Goal: Task Accomplishment & Management: Manage account settings

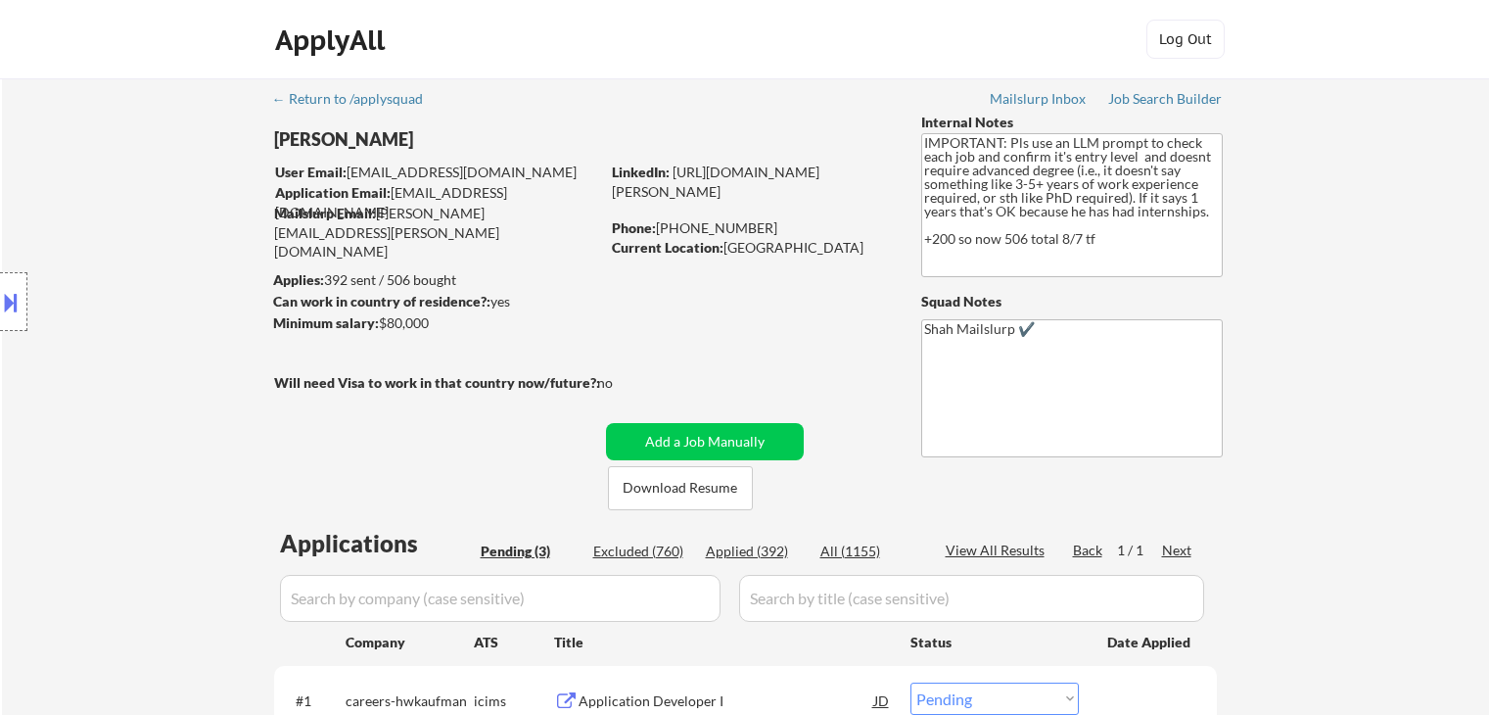
select select ""pending""
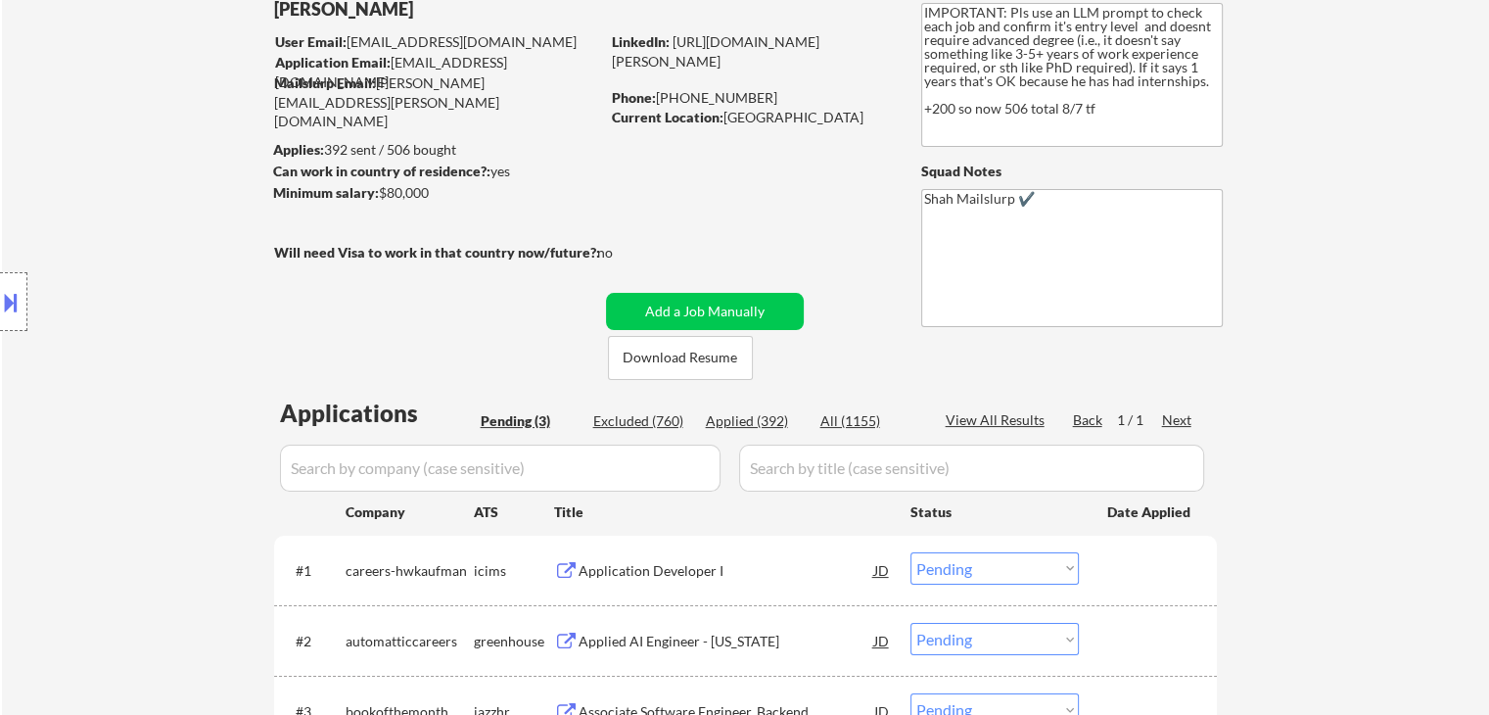
scroll to position [294, 0]
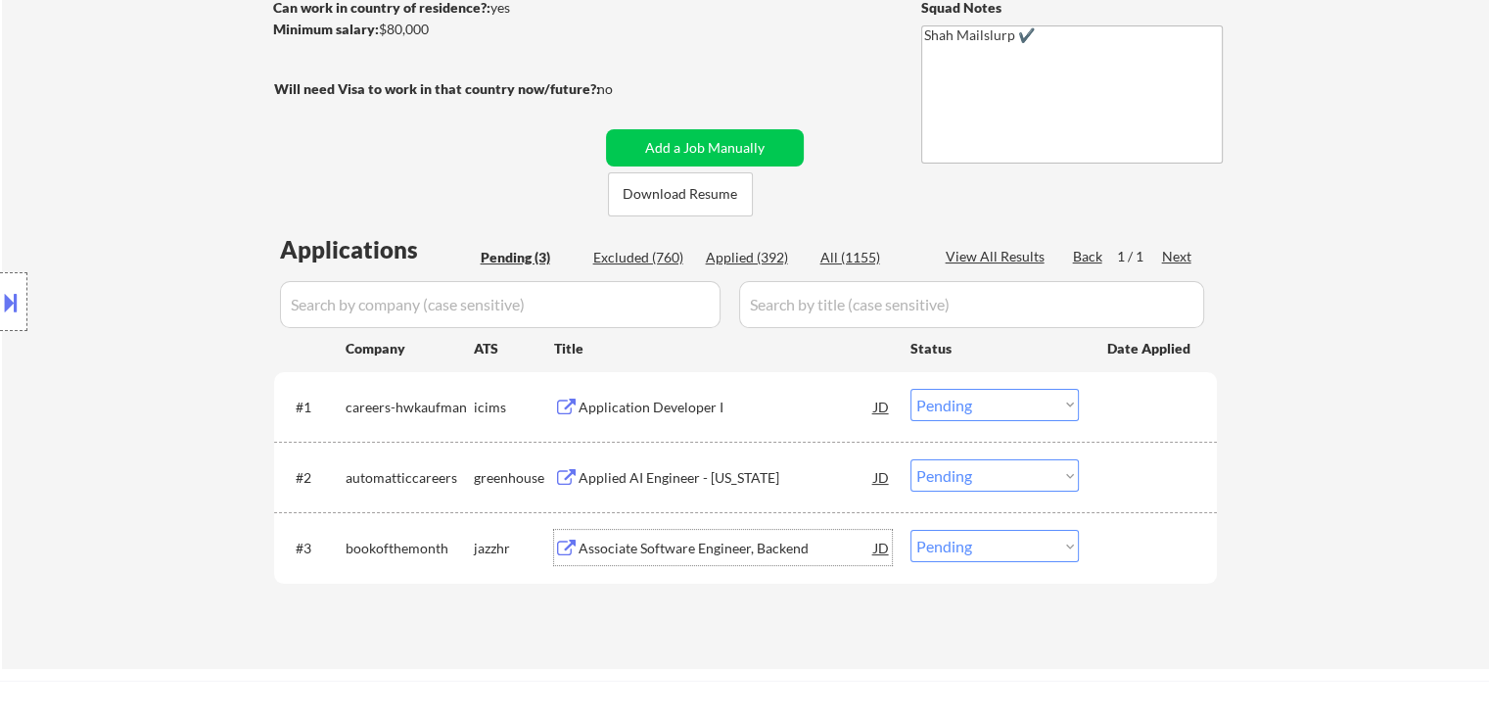
click at [646, 540] on div "Associate Software Engineer, Backend" at bounding box center [726, 548] width 296 height 20
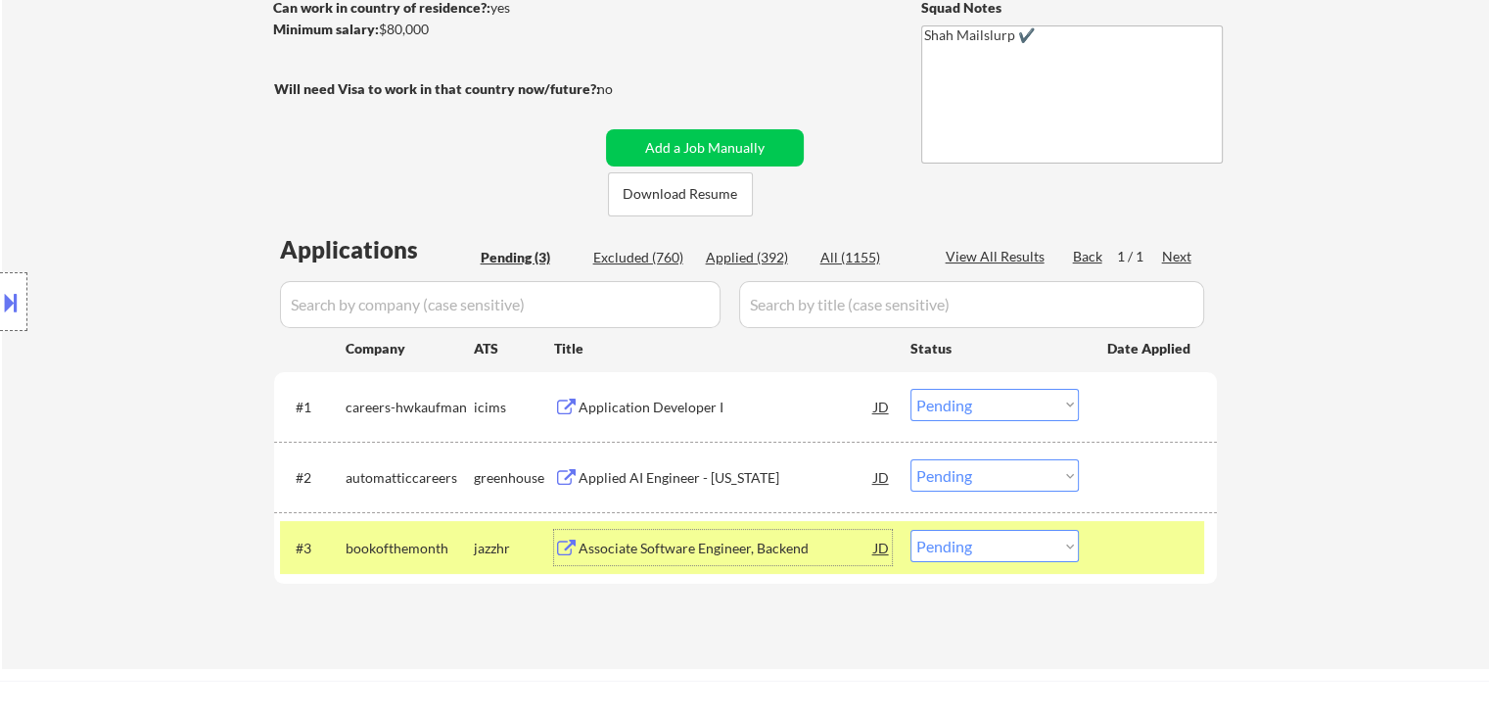
click at [601, 472] on div "Applied AI Engineer - [US_STATE]" at bounding box center [726, 478] width 296 height 20
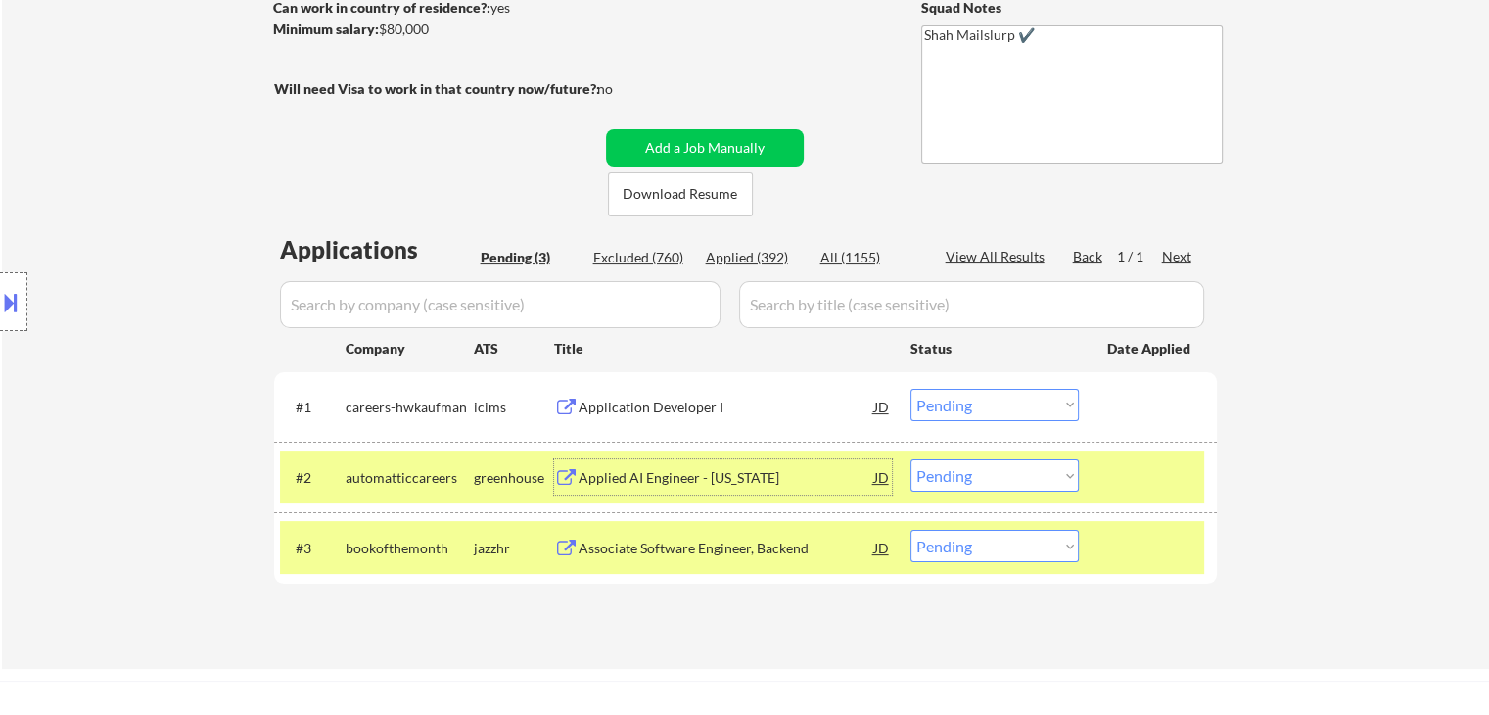
click at [612, 419] on div "Application Developer I" at bounding box center [726, 406] width 296 height 35
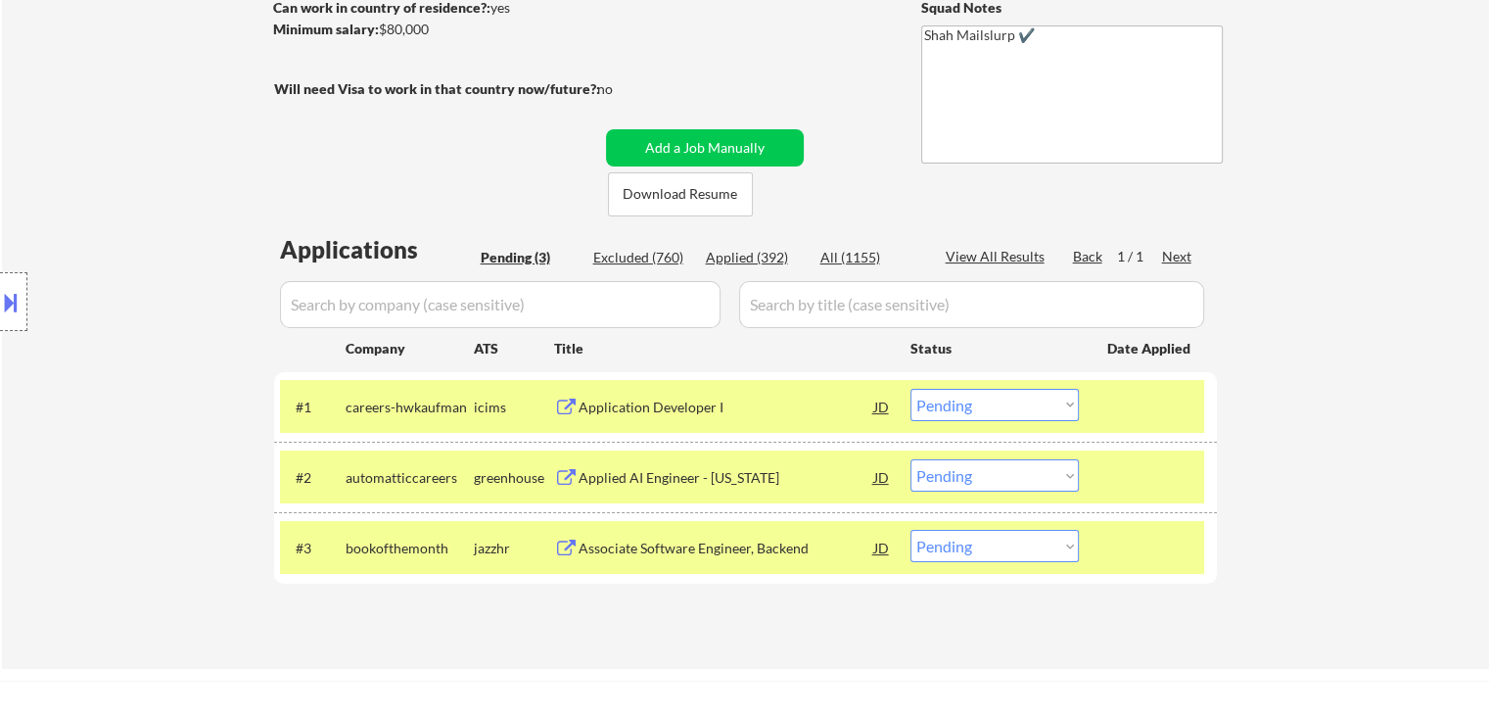
click at [0, 304] on button at bounding box center [11, 302] width 22 height 32
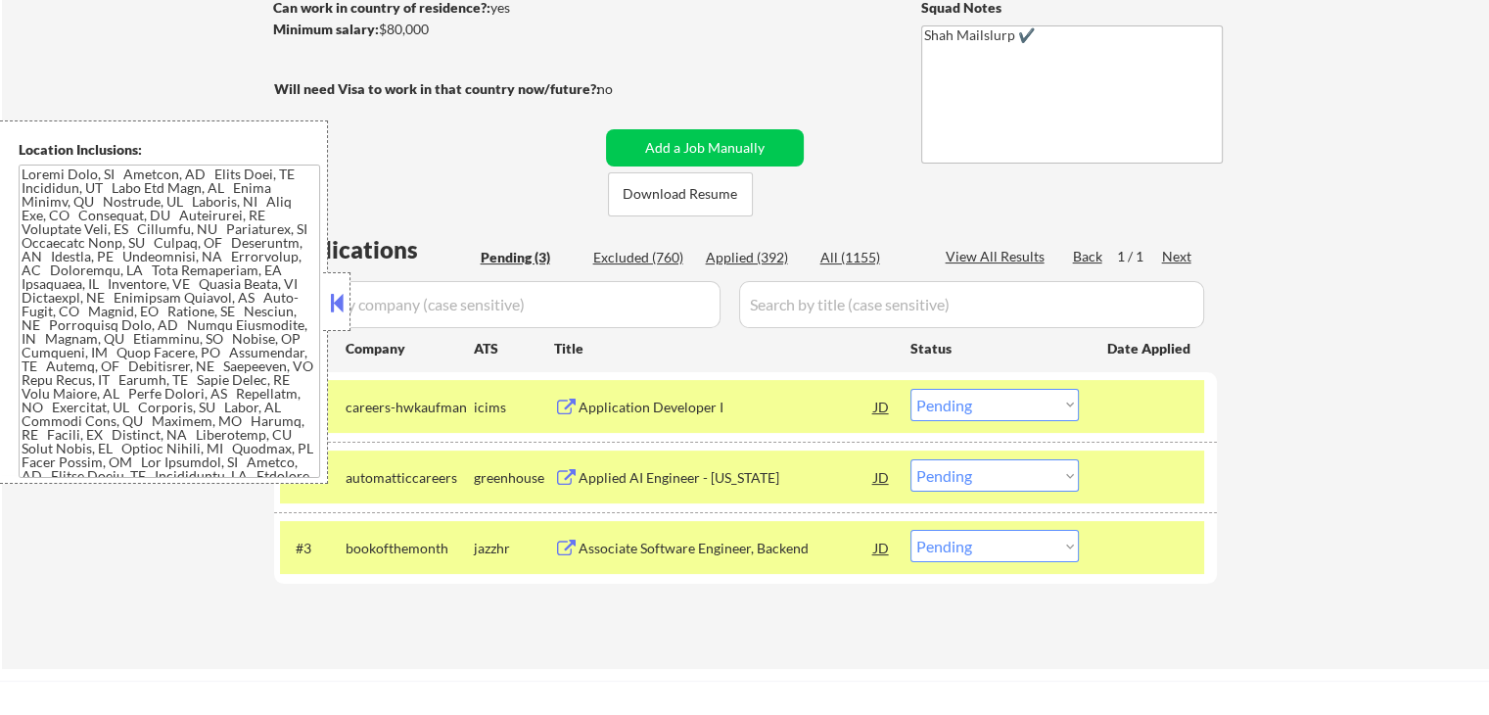
scroll to position [236, 0]
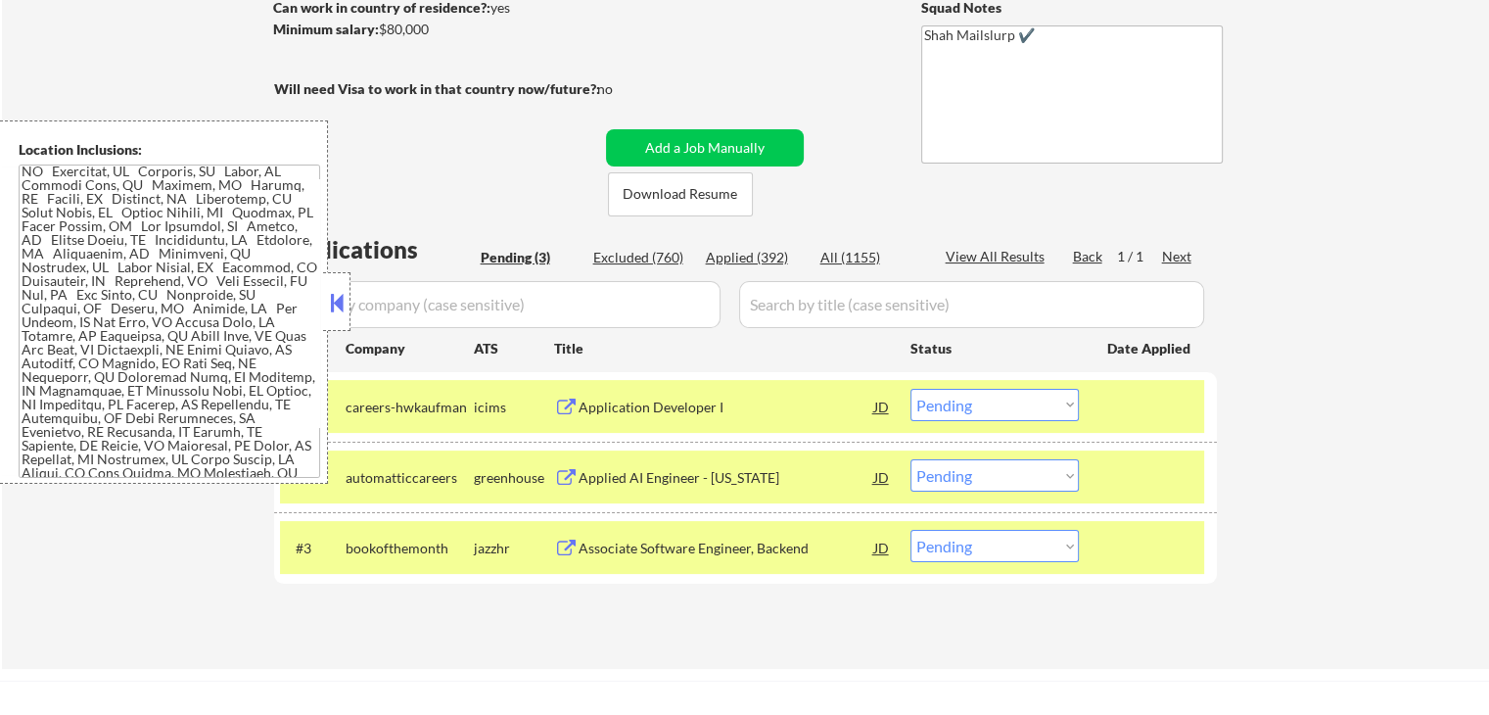
click at [334, 307] on button at bounding box center [337, 302] width 22 height 29
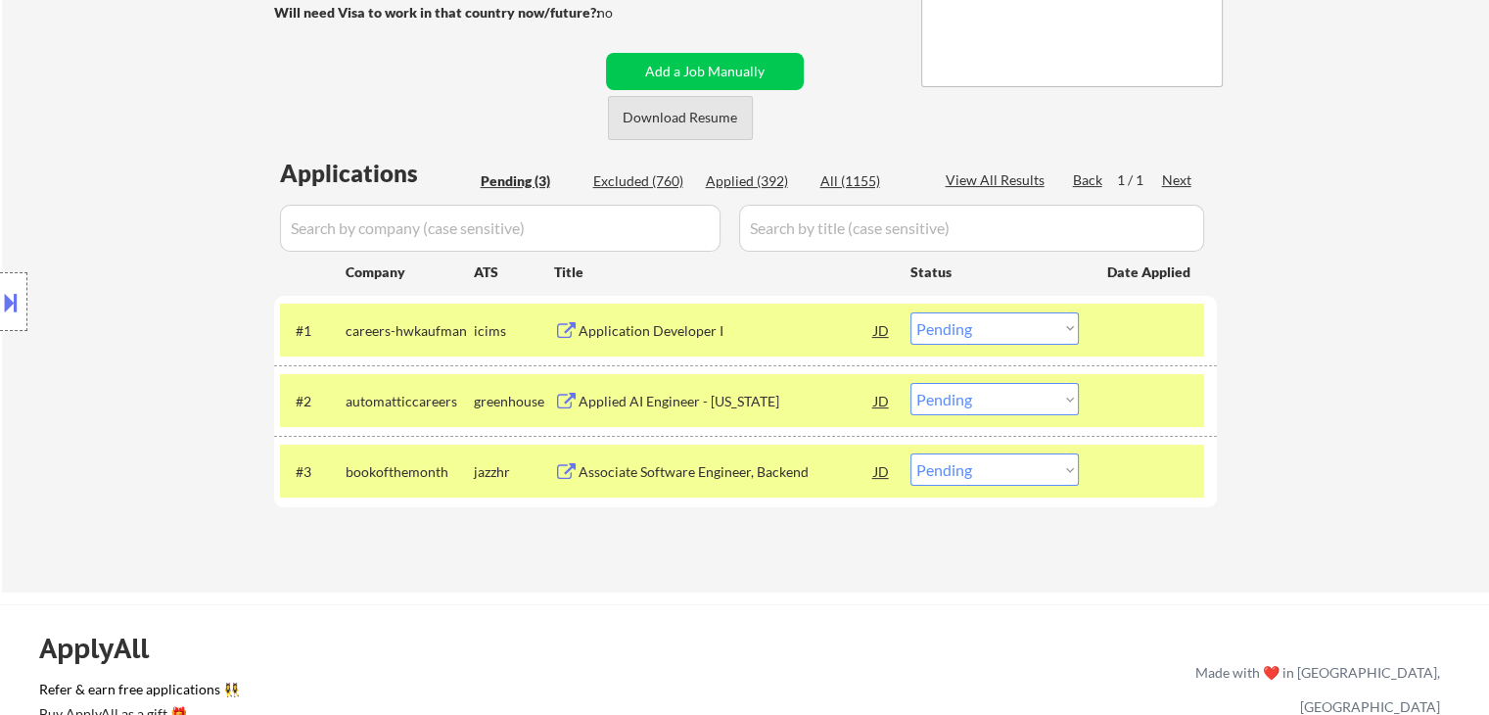
scroll to position [489, 0]
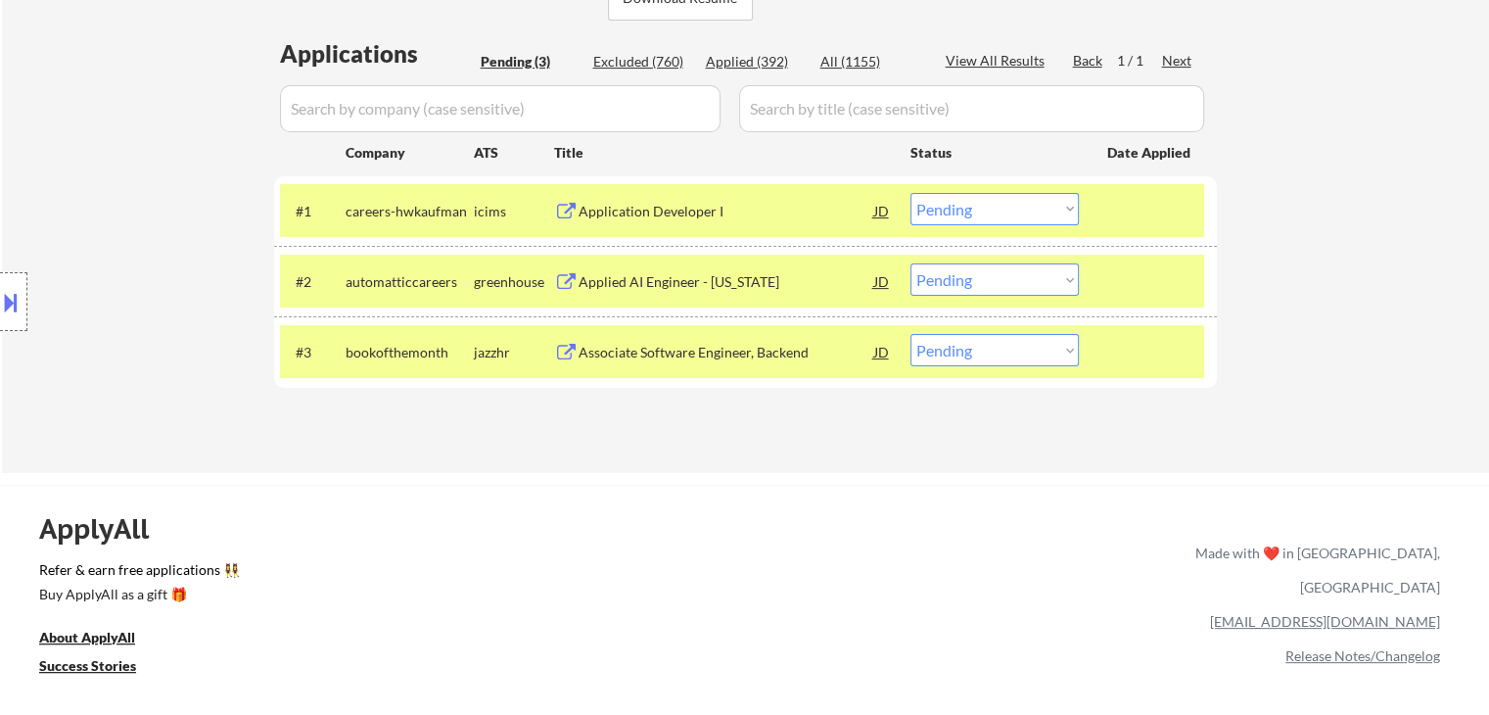
click at [991, 294] on select "Choose an option... Pending Applied Excluded (Questions) Excluded (Expired) Exc…" at bounding box center [994, 279] width 168 height 32
click at [910, 263] on select "Choose an option... Pending Applied Excluded (Questions) Excluded (Expired) Exc…" at bounding box center [994, 279] width 168 height 32
select select ""pending""
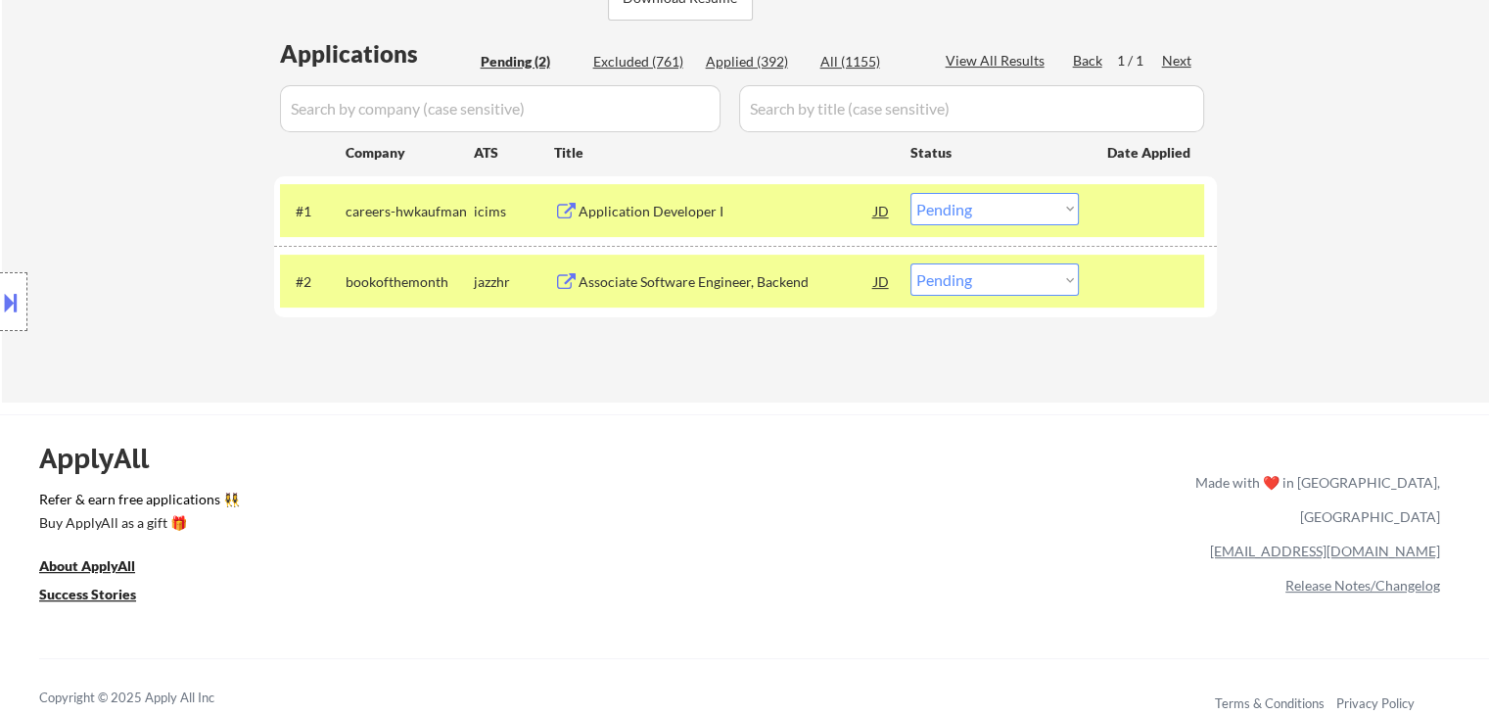
click at [990, 212] on select "Choose an option... Pending Applied Excluded (Questions) Excluded (Expired) Exc…" at bounding box center [994, 209] width 168 height 32
click at [910, 193] on select "Choose an option... Pending Applied Excluded (Questions) Excluded (Expired) Exc…" at bounding box center [994, 209] width 168 height 32
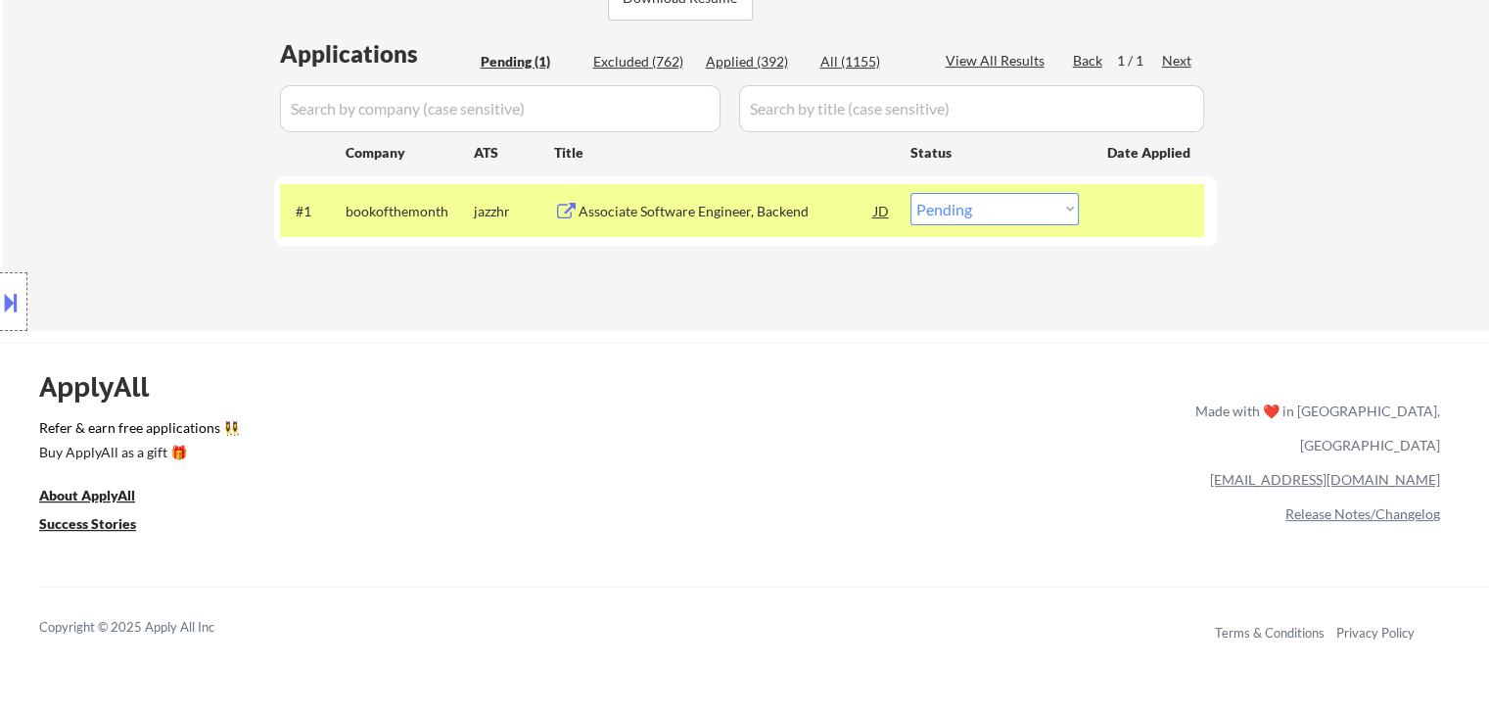
click at [941, 209] on select "Choose an option... Pending Applied Excluded (Questions) Excluded (Expired) Exc…" at bounding box center [994, 209] width 168 height 32
select select ""excluded__bad_match_""
click at [910, 193] on select "Choose an option... Pending Applied Excluded (Questions) Excluded (Expired) Exc…" at bounding box center [994, 209] width 168 height 32
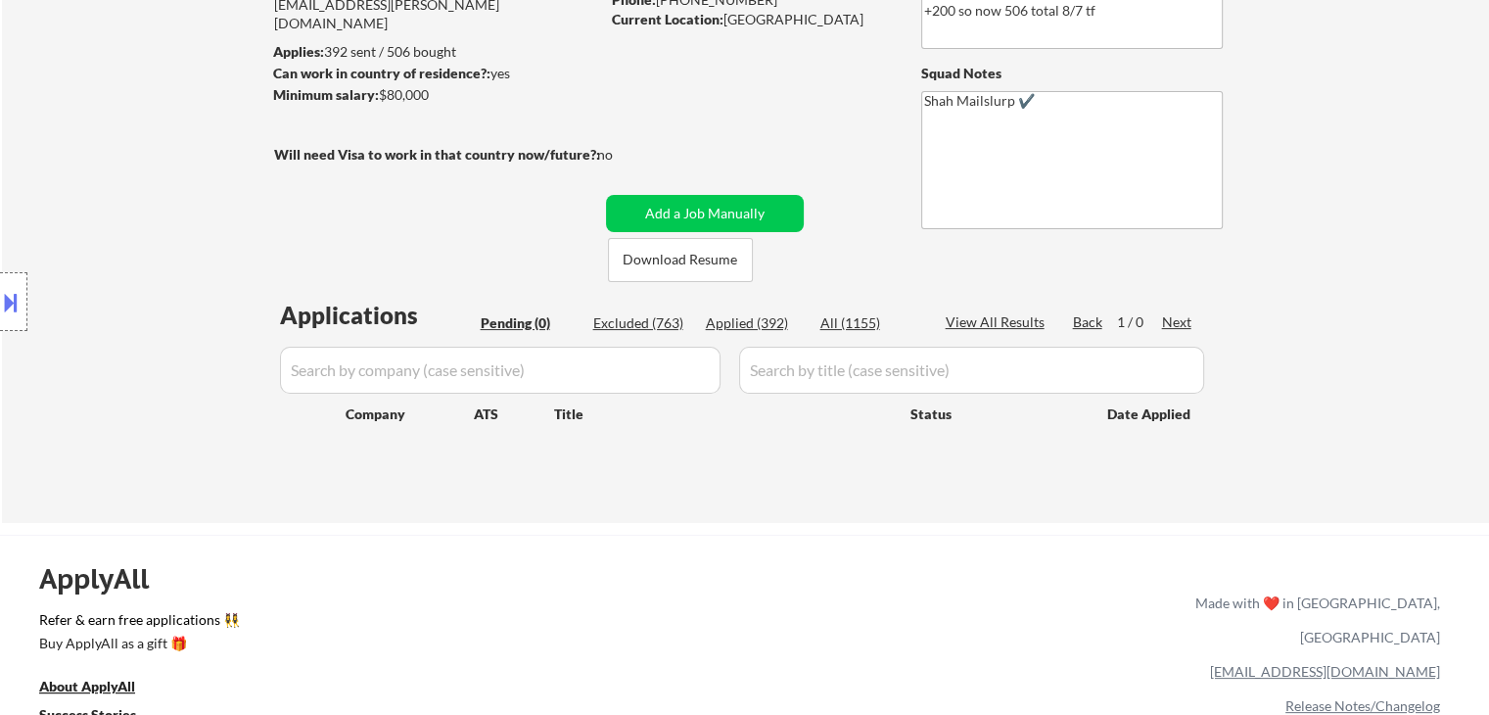
scroll to position [294, 0]
